Goal: Communication & Community: Connect with others

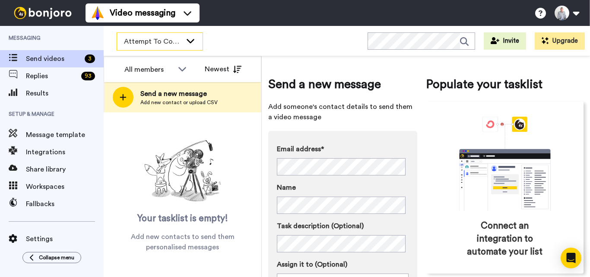
click at [183, 40] on div "Attempt To Contact 3" at bounding box center [159, 41] width 85 height 17
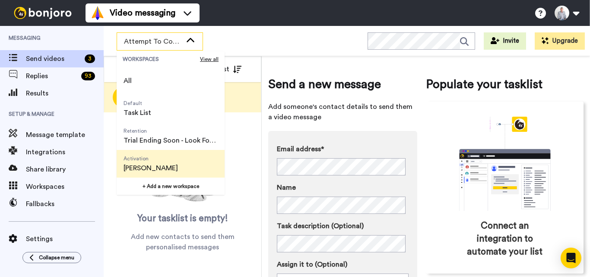
click at [158, 171] on span "[PERSON_NAME]" at bounding box center [150, 168] width 54 height 10
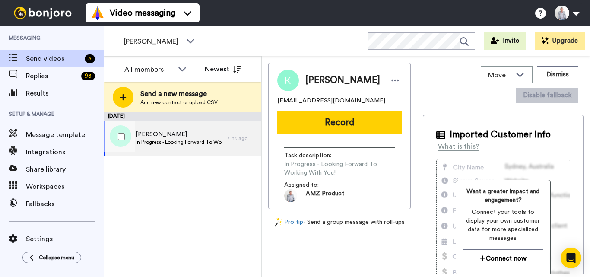
click at [191, 124] on div "[PERSON_NAME] In Progress - Looking Forward To Working With You!" at bounding box center [165, 138] width 123 height 35
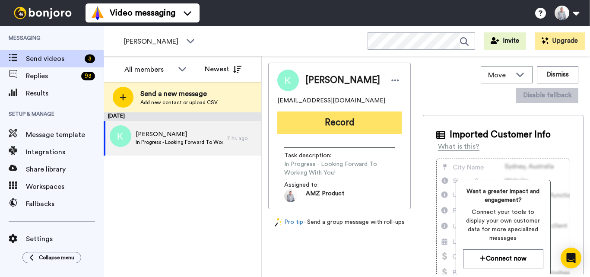
click at [348, 116] on button "Record" at bounding box center [339, 122] width 124 height 22
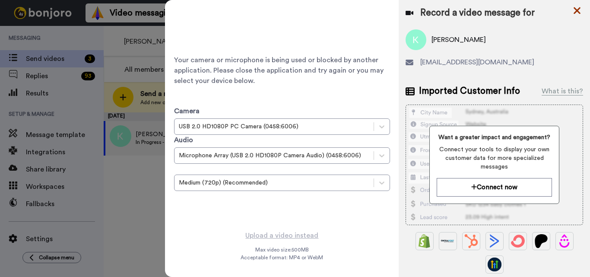
click at [578, 11] on icon at bounding box center [576, 10] width 7 height 7
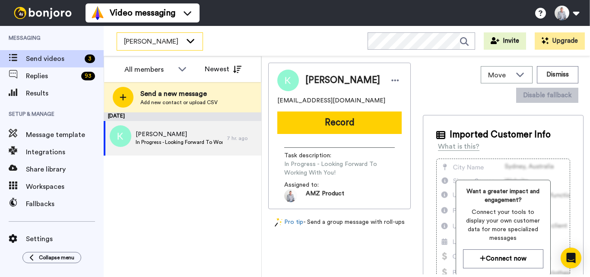
click at [176, 38] on span "[PERSON_NAME]" at bounding box center [153, 41] width 58 height 10
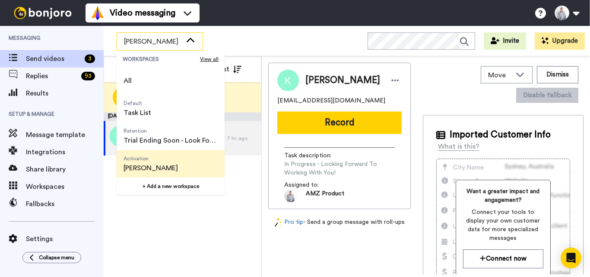
scroll to position [55, 0]
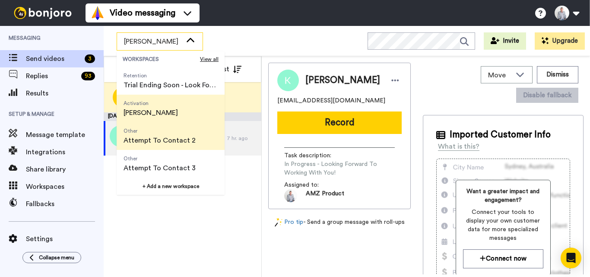
click at [170, 137] on span "Attempt To Contact 2" at bounding box center [159, 140] width 72 height 10
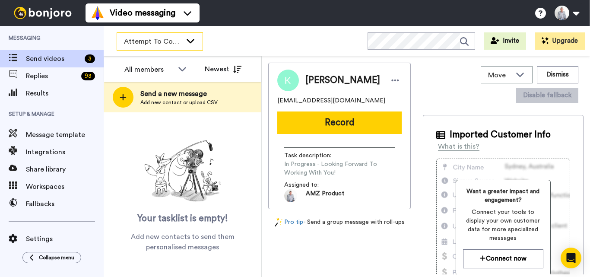
click at [183, 42] on div "Attempt To Contact 2" at bounding box center [159, 41] width 85 height 17
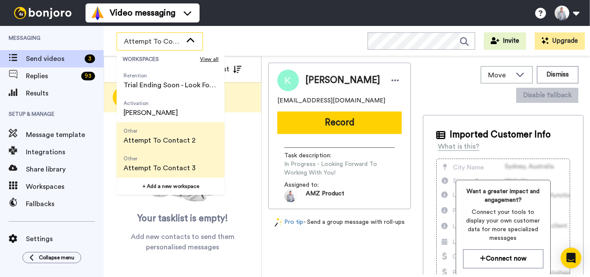
click at [175, 169] on span "Attempt To Contact 3" at bounding box center [159, 168] width 72 height 10
